Goal: Task Accomplishment & Management: Manage account settings

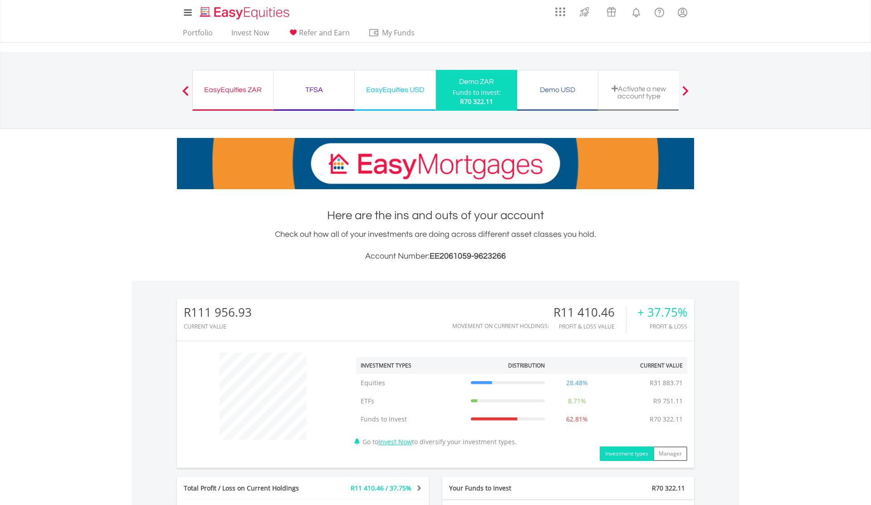
click at [228, 91] on div "EasyEquities ZAR" at bounding box center [232, 90] width 69 height 13
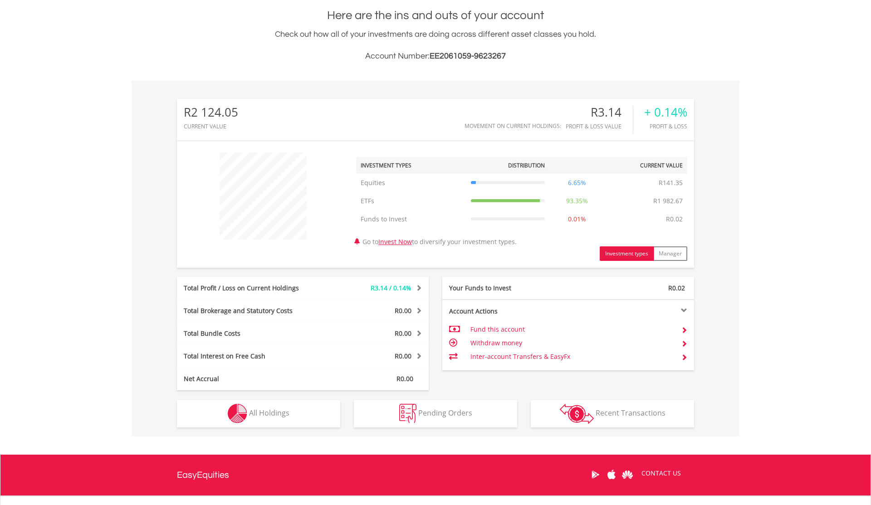
scroll to position [203, 0]
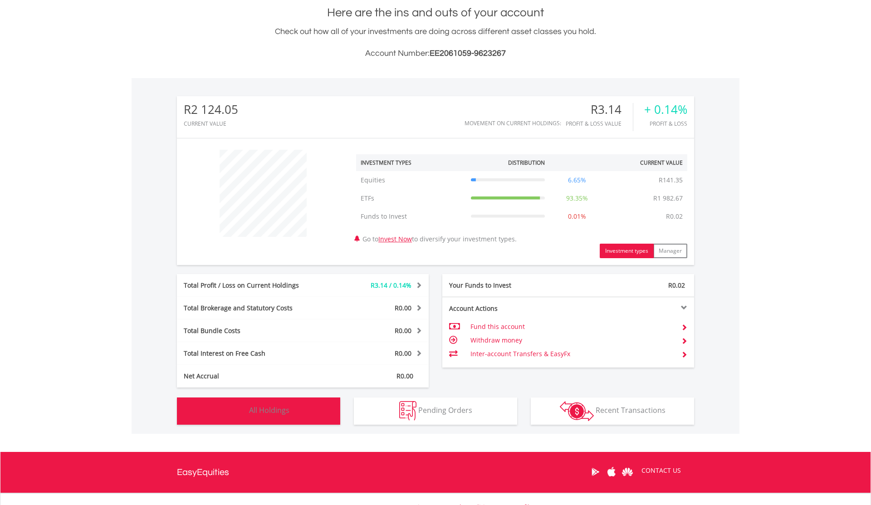
click at [309, 418] on button "Holdings All Holdings" at bounding box center [258, 411] width 163 height 27
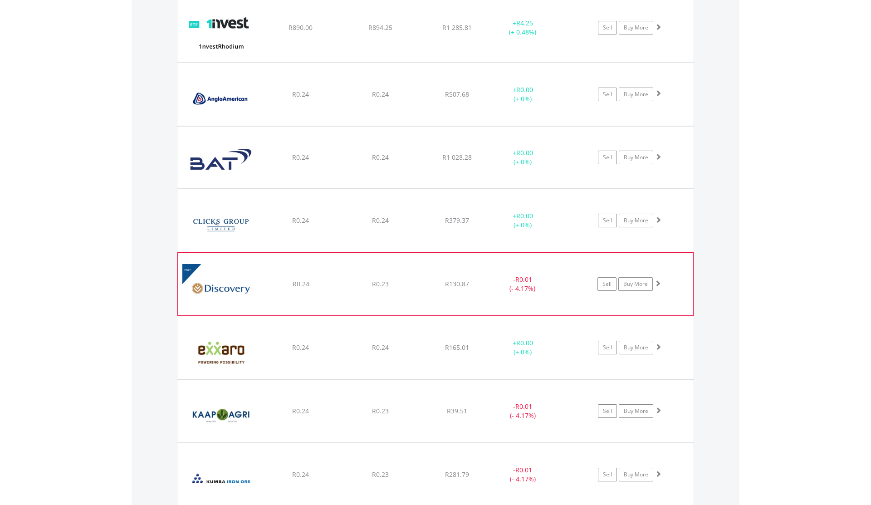
scroll to position [712, 0]
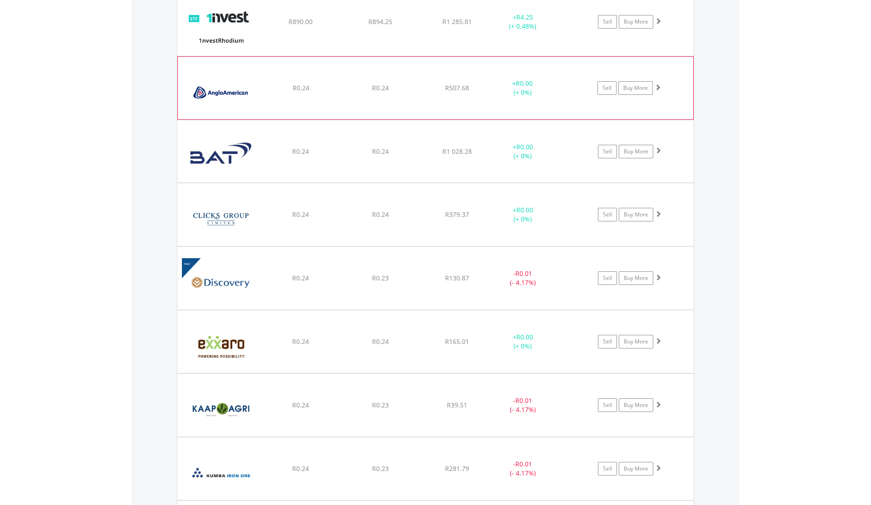
click at [448, 26] on span "R507.68" at bounding box center [458, 21] width 30 height 9
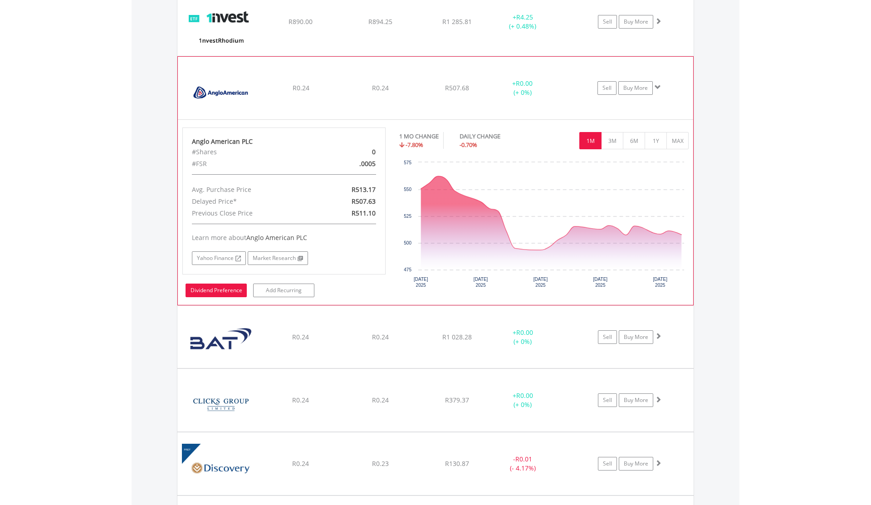
click at [226, 293] on link "Dividend Preference" at bounding box center [216, 291] width 61 height 14
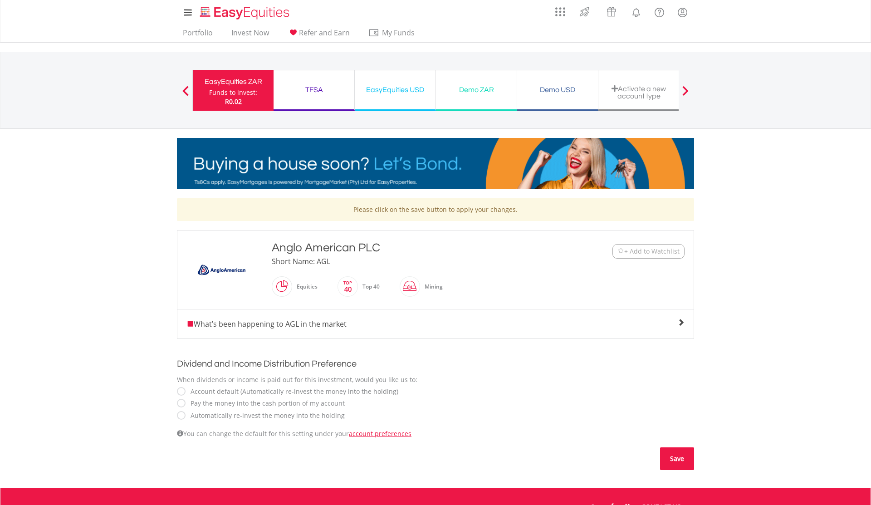
click at [671, 465] on button "Save" at bounding box center [677, 459] width 34 height 23
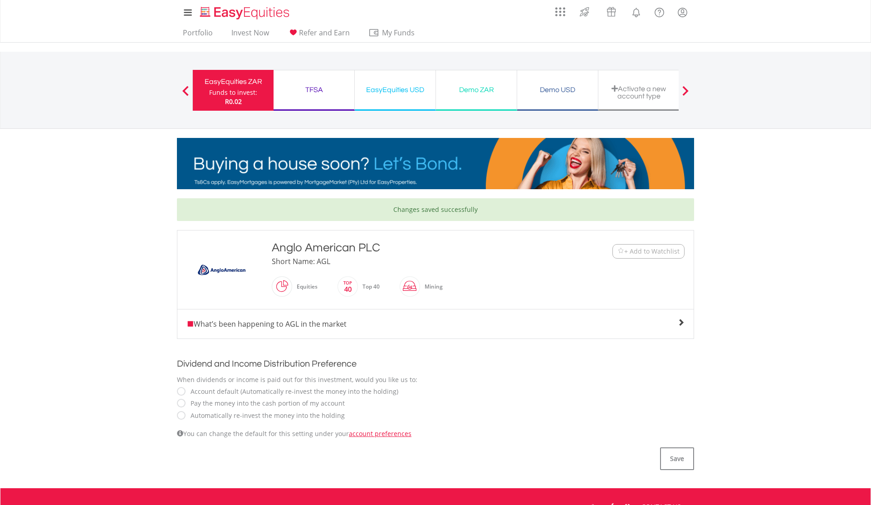
click at [345, 325] on span "What’s been happening to AGL in the market" at bounding box center [267, 324] width 160 height 10
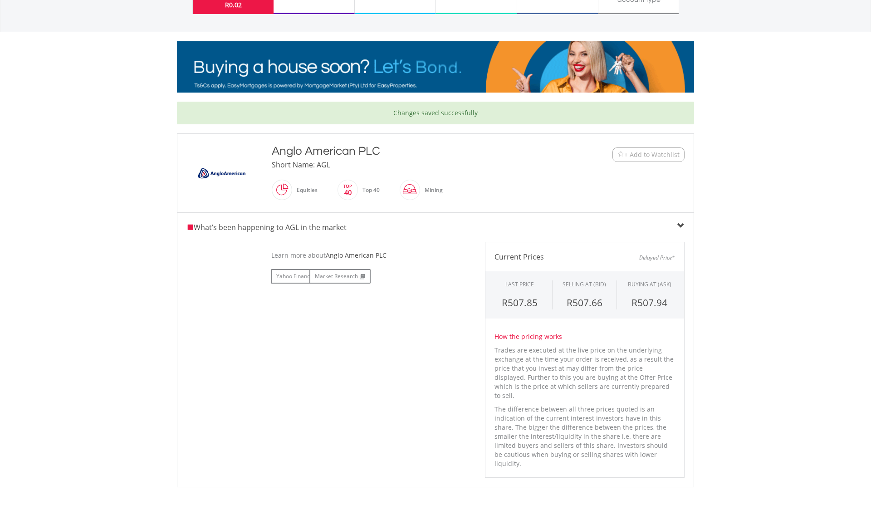
scroll to position [128, 0]
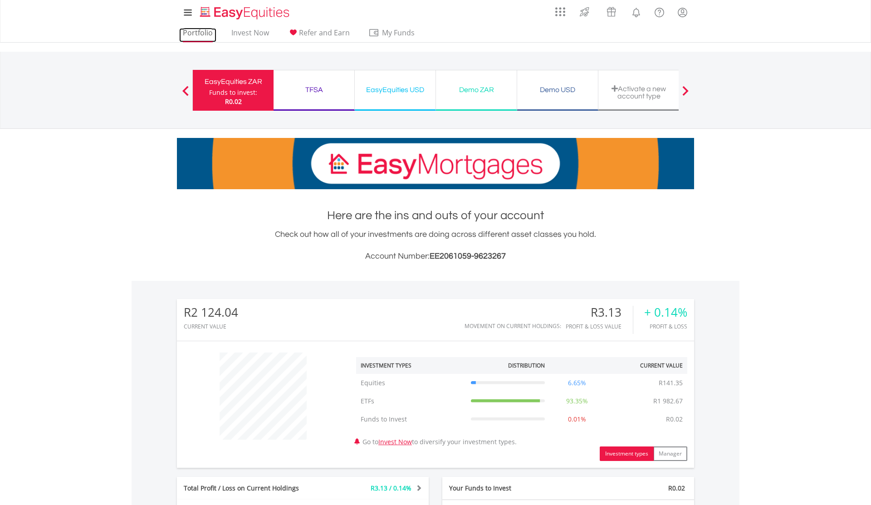
click at [213, 30] on link "Portfolio" at bounding box center [197, 35] width 37 height 14
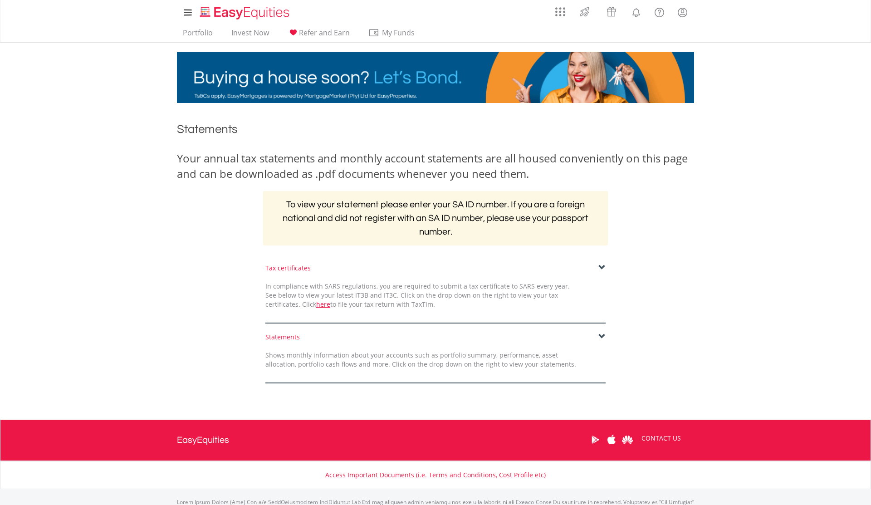
click at [373, 357] on div "Shows monthly information about your accounts such as portfolio summary, perfor…" at bounding box center [421, 360] width 325 height 18
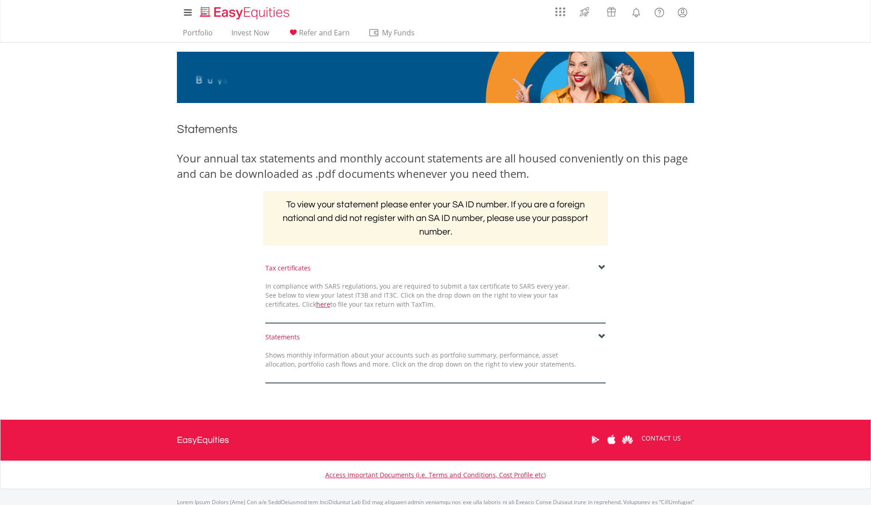
click at [599, 335] on span at bounding box center [602, 336] width 7 height 7
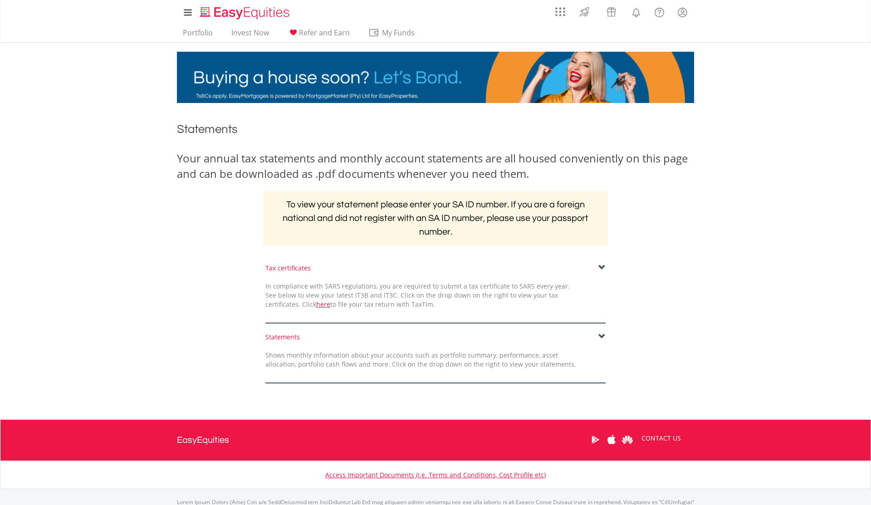
click at [600, 337] on span at bounding box center [602, 336] width 7 height 7
click at [507, 366] on div "Shows monthly information about your accounts such as portfolio summary, perfor…" at bounding box center [421, 360] width 325 height 18
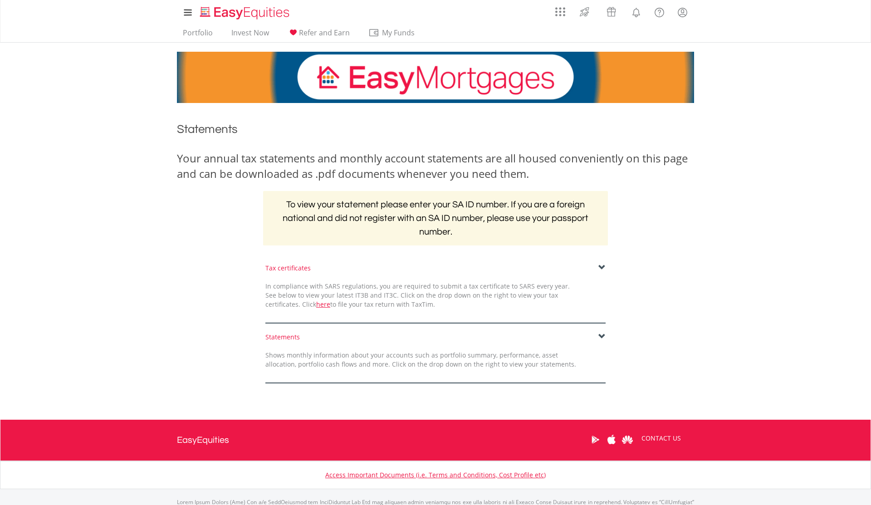
click at [601, 272] on div "Tax certificates" at bounding box center [436, 268] width 340 height 9
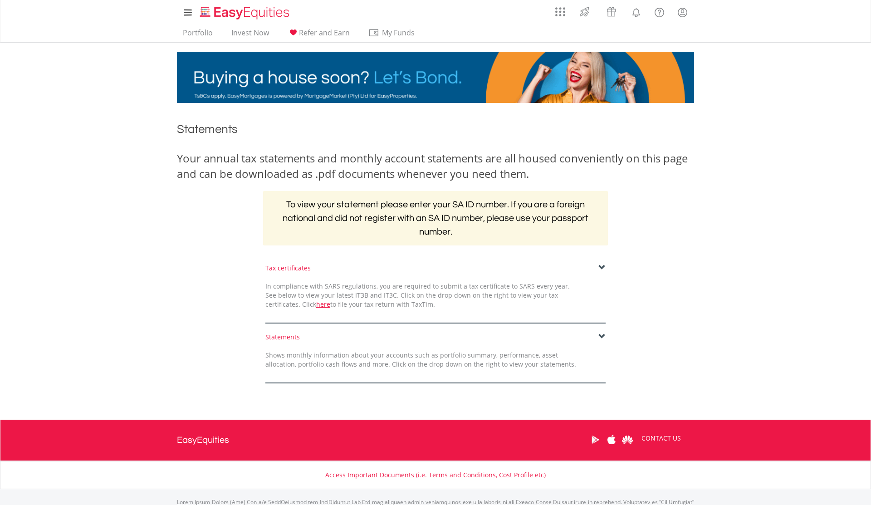
click at [276, 288] on span "In compliance with SARS regulations, you are required to submit a tax certifica…" at bounding box center [418, 295] width 305 height 27
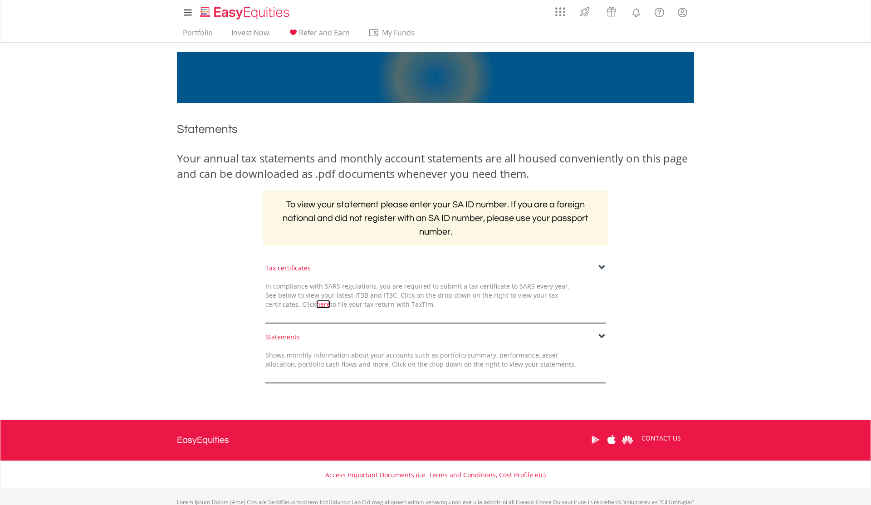
click at [316, 305] on link "here" at bounding box center [323, 304] width 14 height 9
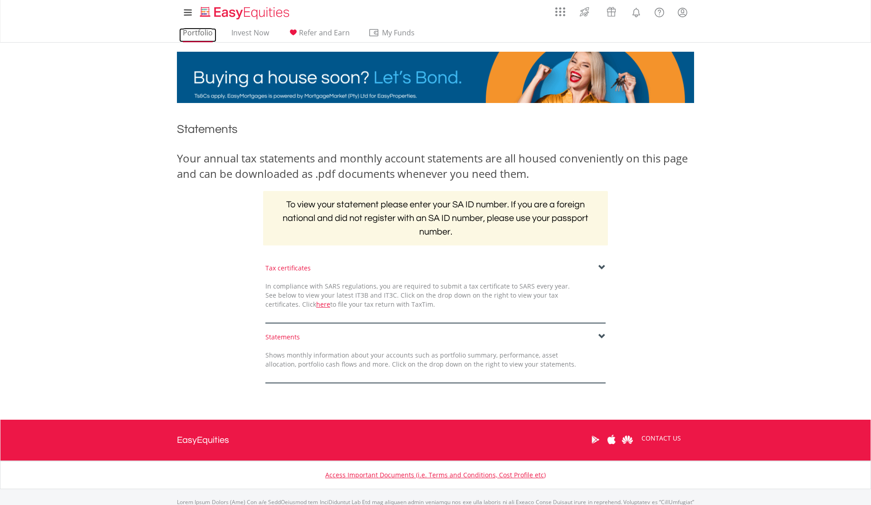
click at [192, 35] on link "Portfolio" at bounding box center [197, 35] width 37 height 14
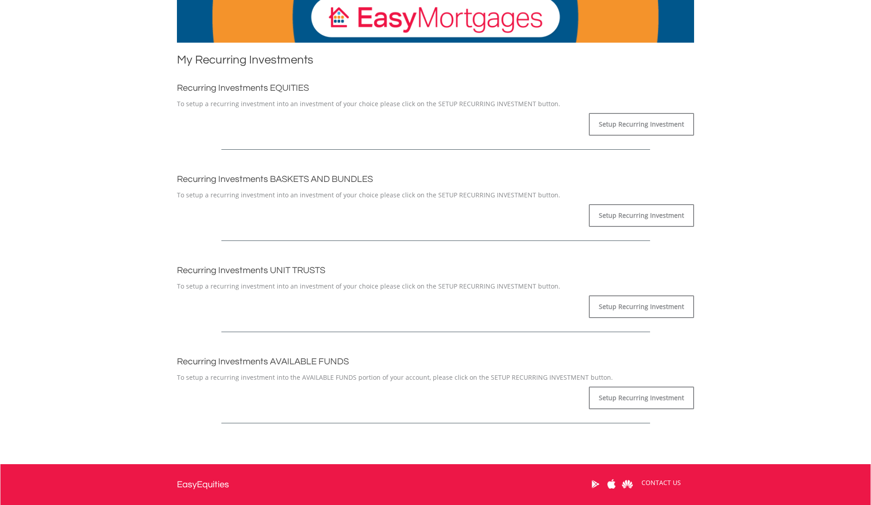
scroll to position [148, 0]
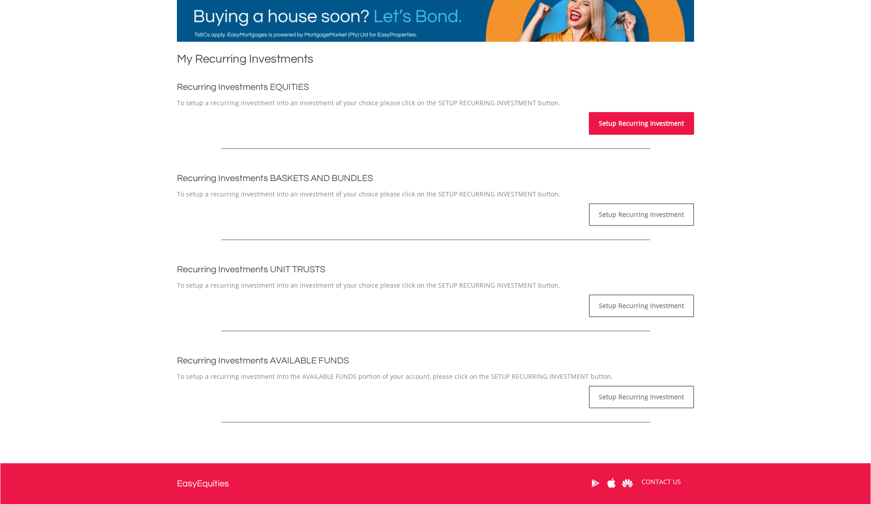
click at [657, 119] on link "Setup Recurring Investment" at bounding box center [641, 123] width 105 height 23
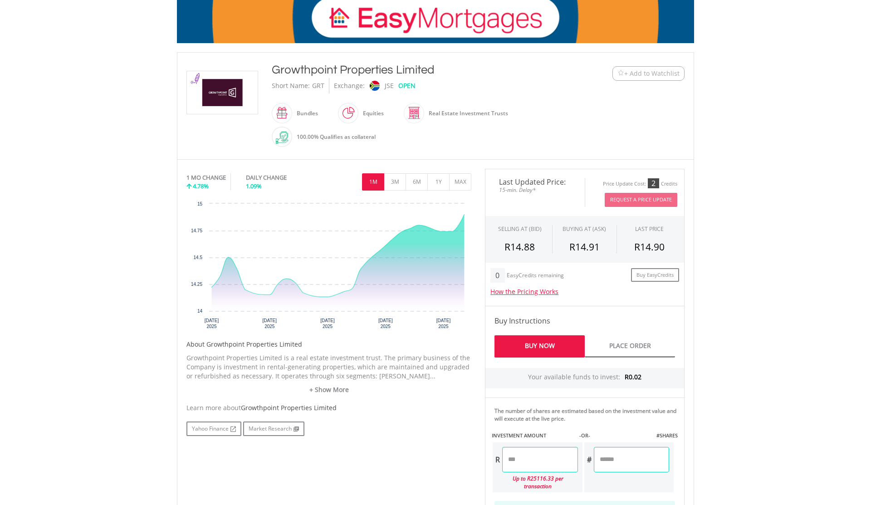
scroll to position [147, 0]
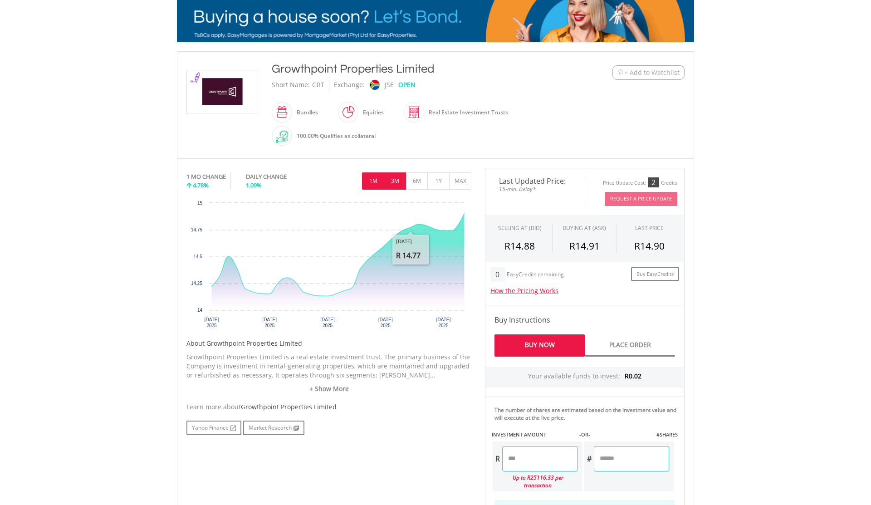
click at [398, 182] on button "3M" at bounding box center [395, 180] width 22 height 17
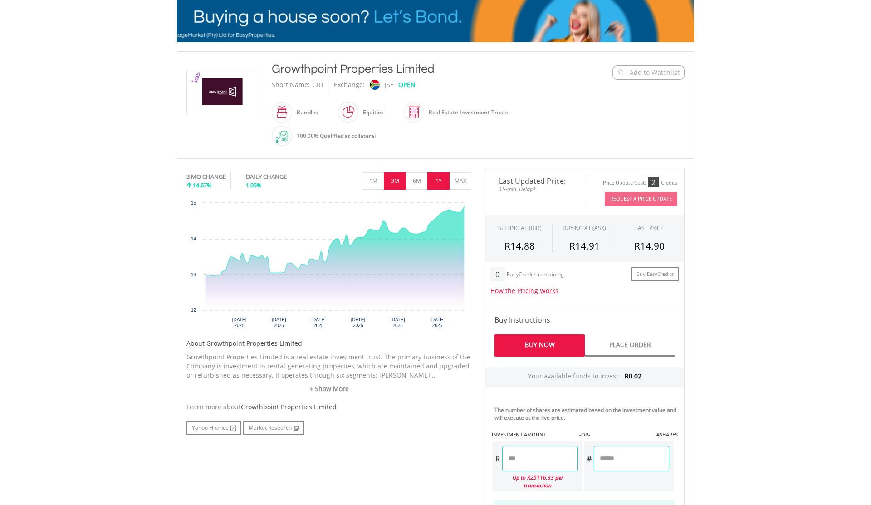
click at [438, 185] on button "1Y" at bounding box center [439, 180] width 22 height 17
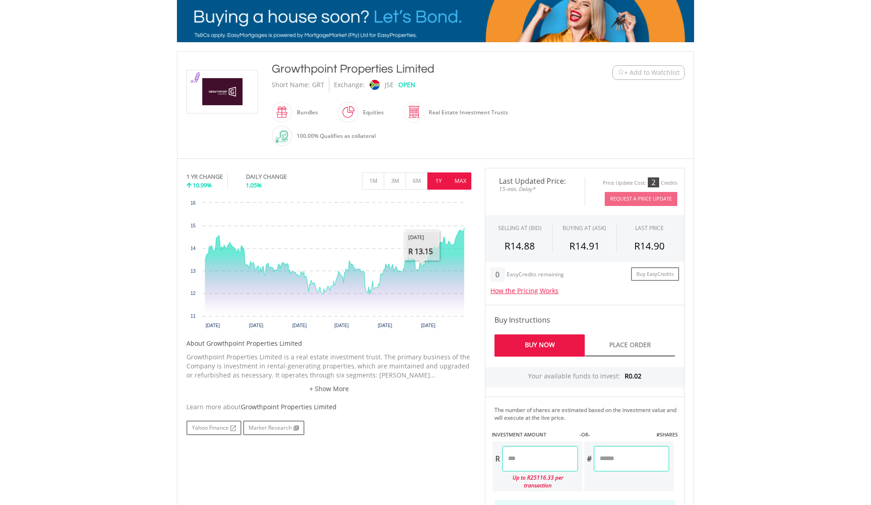
click at [457, 174] on button "MAX" at bounding box center [460, 180] width 22 height 17
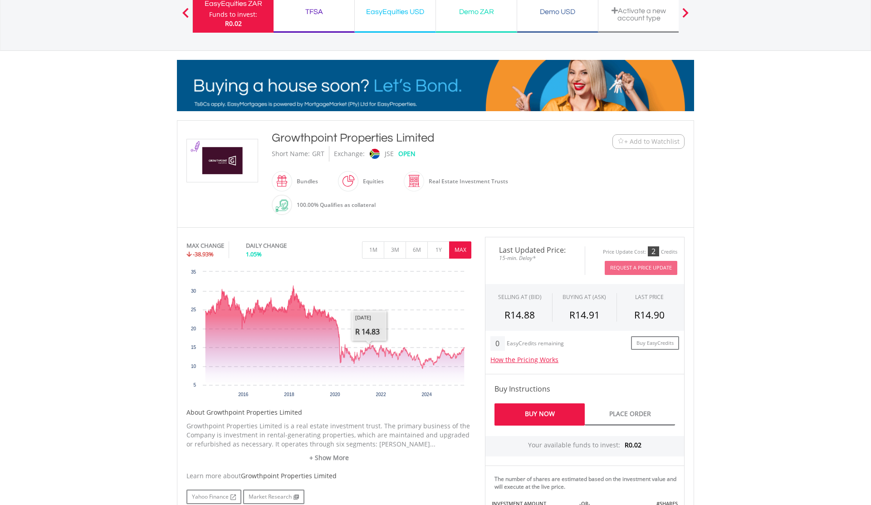
scroll to position [0, 0]
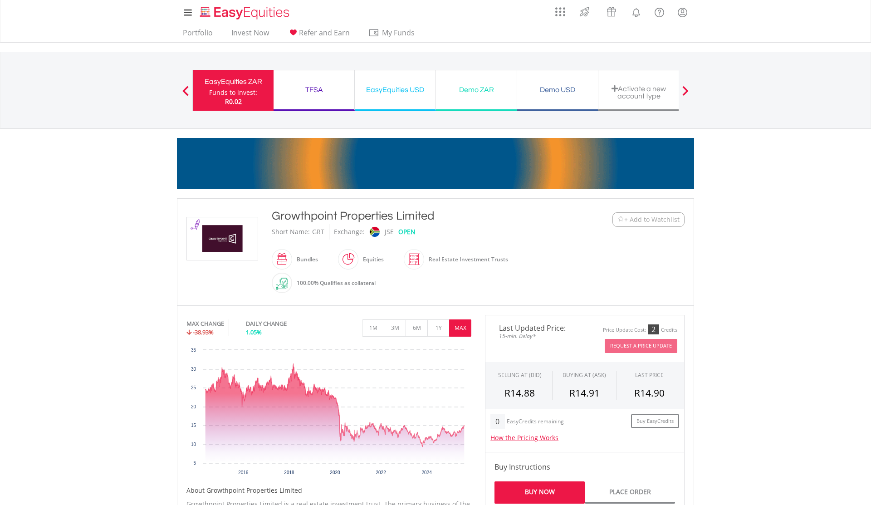
click at [239, 91] on div "Funds to invest:" at bounding box center [233, 92] width 48 height 9
